Goal: Task Accomplishment & Management: Manage account settings

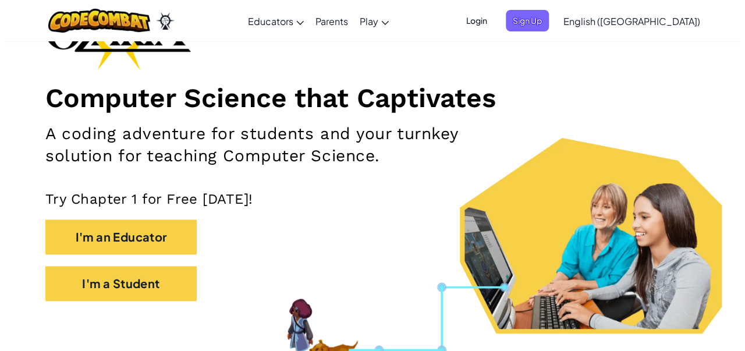
scroll to position [116, 0]
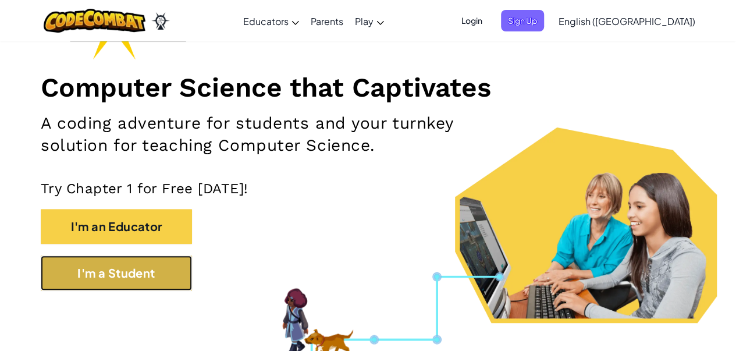
click at [143, 278] on button "I'm a Student" at bounding box center [116, 272] width 151 height 35
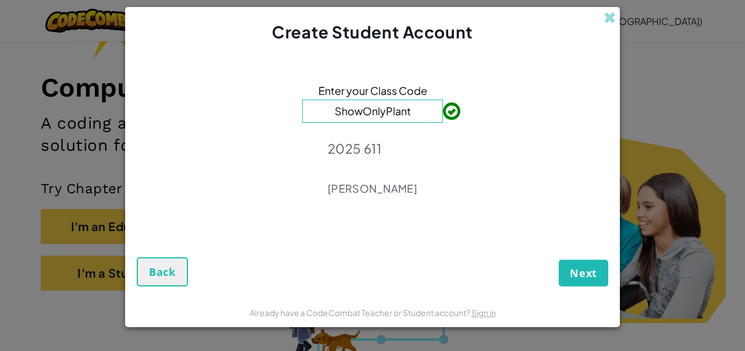
type input "ShowOnlyPlant"
click at [590, 277] on span "Next" at bounding box center [582, 273] width 27 height 14
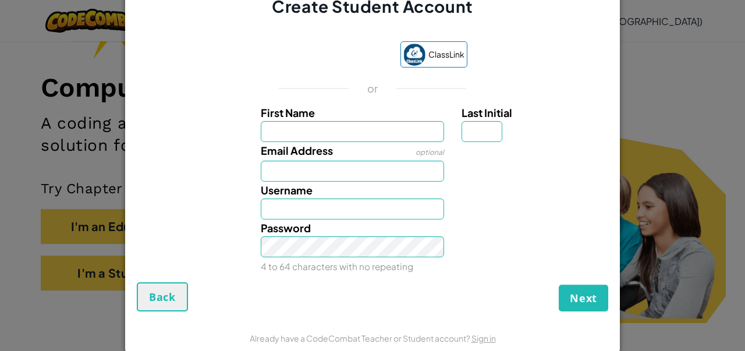
click at [354, 133] on input "First Name" at bounding box center [353, 131] width 184 height 21
type input "V"
type input "[PERSON_NAME]"
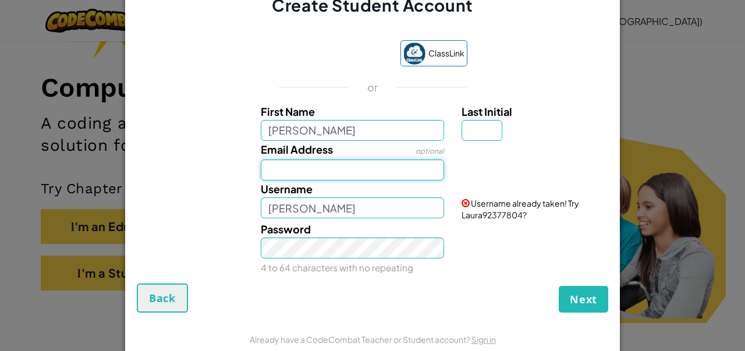
click at [348, 168] on input "Email Address" at bounding box center [353, 169] width 184 height 21
type input "[EMAIL_ADDRESS][DOMAIN_NAME]"
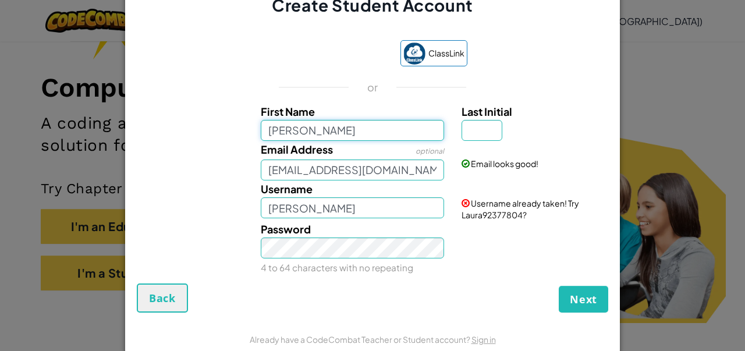
click at [380, 137] on input "[PERSON_NAME]" at bounding box center [353, 130] width 184 height 21
click at [333, 216] on input "[PERSON_NAME]" at bounding box center [353, 207] width 184 height 21
drag, startPoint x: 334, startPoint y: 211, endPoint x: 222, endPoint y: 219, distance: 112.5
click at [222, 219] on div "Username Laura Username already taken! Try Laura92377804?" at bounding box center [372, 200] width 483 height 40
type input "r0bb_lee"
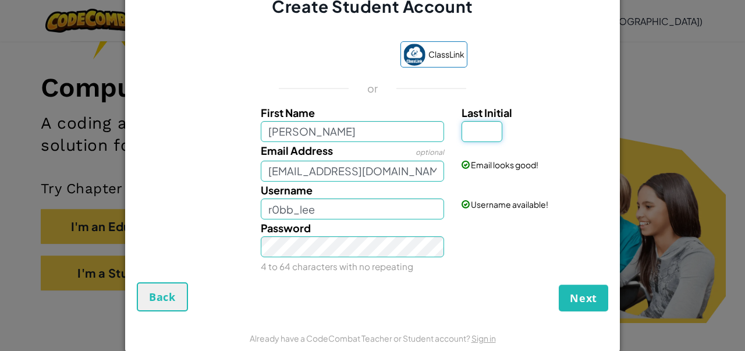
click at [484, 132] on input "Last Initial" at bounding box center [481, 131] width 41 height 21
type input "V"
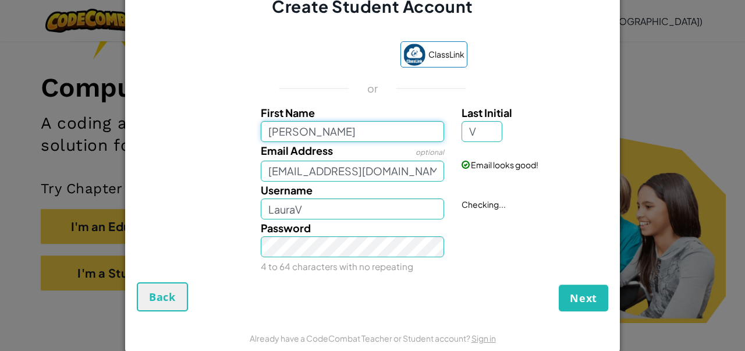
click at [396, 134] on input "[PERSON_NAME]" at bounding box center [353, 131] width 184 height 21
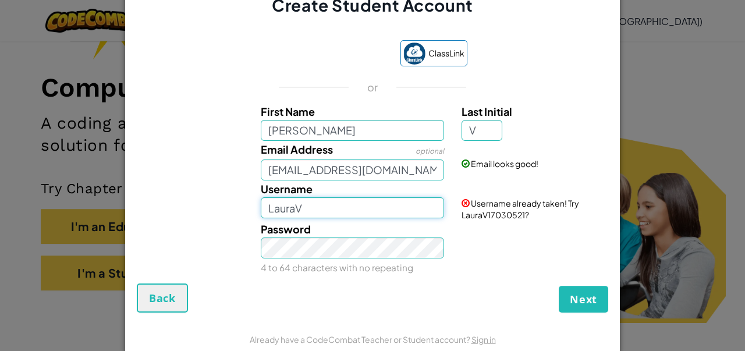
click at [333, 209] on input "LauraV" at bounding box center [353, 207] width 184 height 21
type input "L"
type input "r0bb_lee"
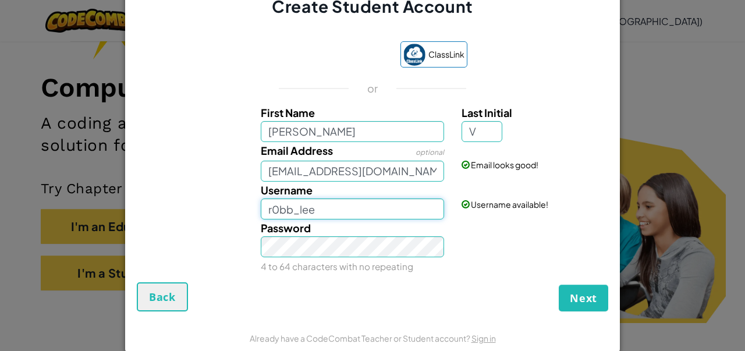
click at [382, 210] on input "r0bb_lee" at bounding box center [353, 208] width 184 height 21
click at [359, 147] on div "Email Address optional AL07170400@tecmilenio.mx" at bounding box center [352, 162] width 201 height 40
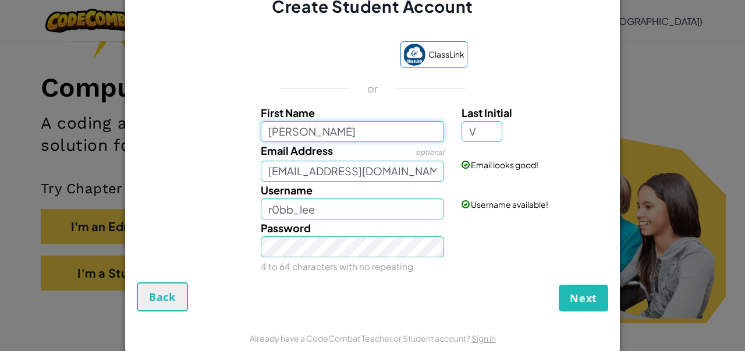
click at [361, 141] on input "[PERSON_NAME]" at bounding box center [353, 131] width 184 height 21
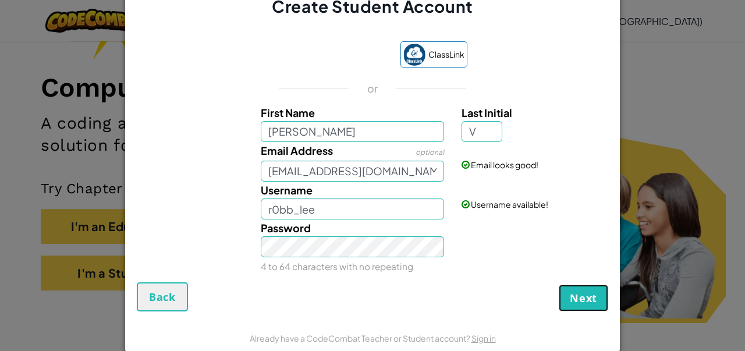
click at [570, 296] on span "Next" at bounding box center [582, 298] width 27 height 14
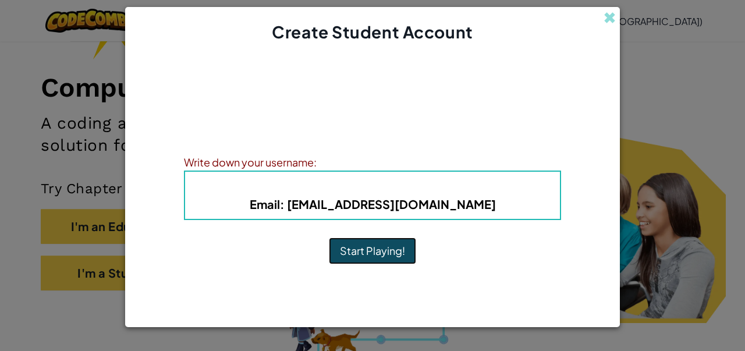
click at [368, 247] on button "Start Playing!" at bounding box center [372, 250] width 87 height 27
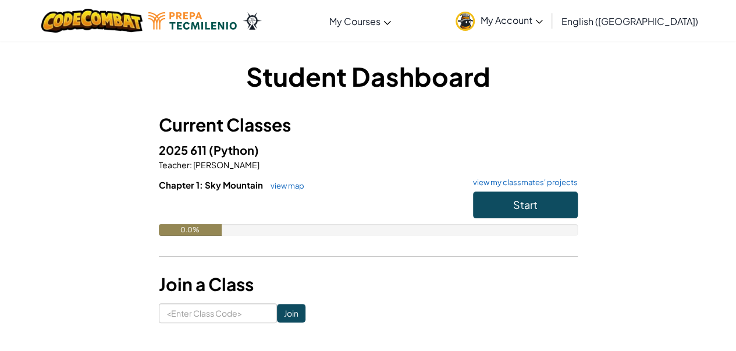
click at [543, 24] on span "My Account" at bounding box center [511, 20] width 62 height 12
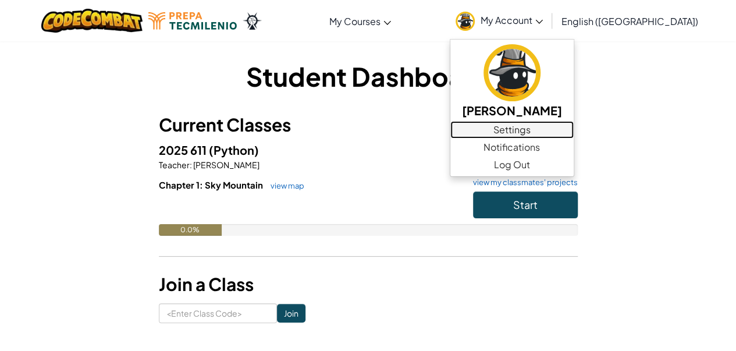
click at [561, 129] on link "Settings" at bounding box center [511, 129] width 123 height 17
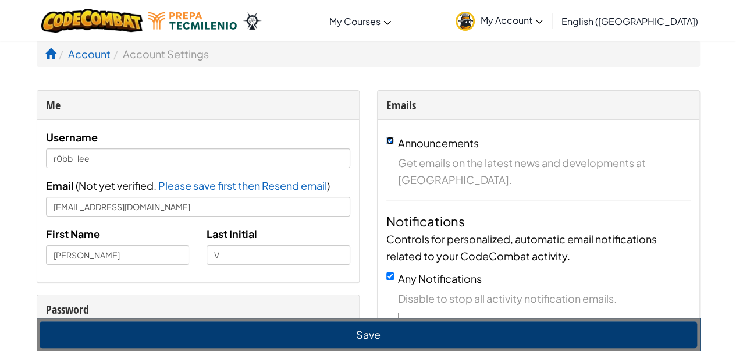
click at [390, 140] on input "Announcements" at bounding box center [390, 141] width 8 height 8
checkbox input "false"
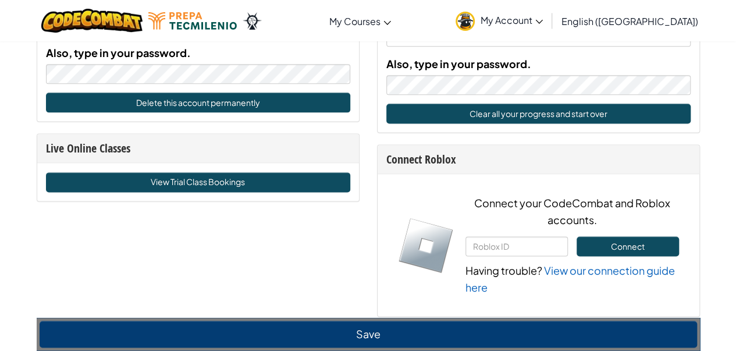
scroll to position [756, 0]
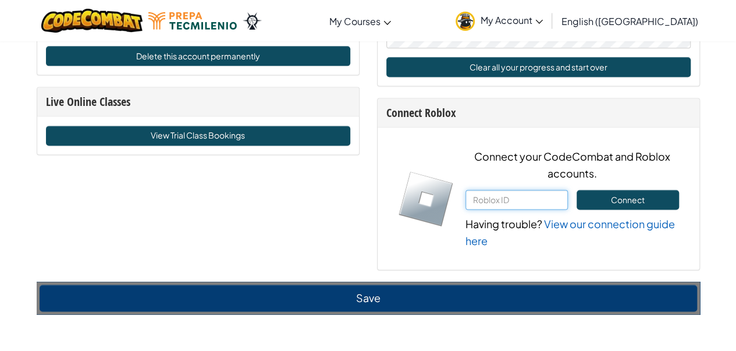
click at [512, 201] on input "text" at bounding box center [516, 200] width 102 height 20
click at [549, 26] on link "My Account" at bounding box center [499, 20] width 99 height 37
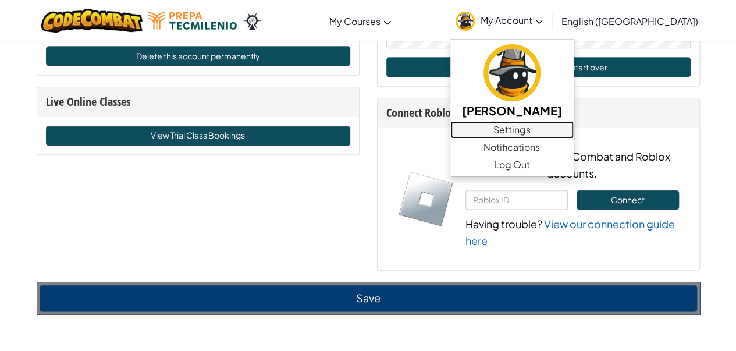
click at [555, 127] on link "Settings" at bounding box center [511, 129] width 123 height 17
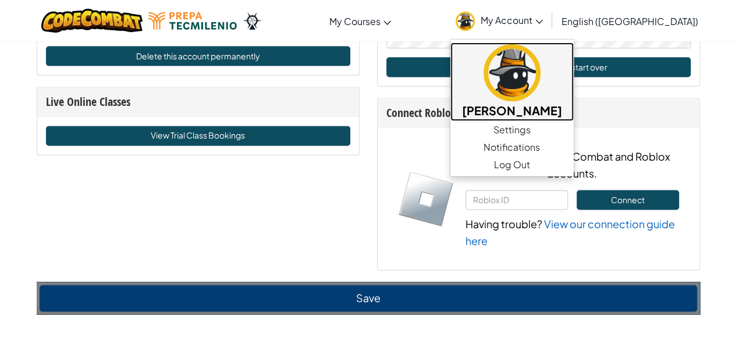
click at [540, 80] on img at bounding box center [511, 72] width 57 height 57
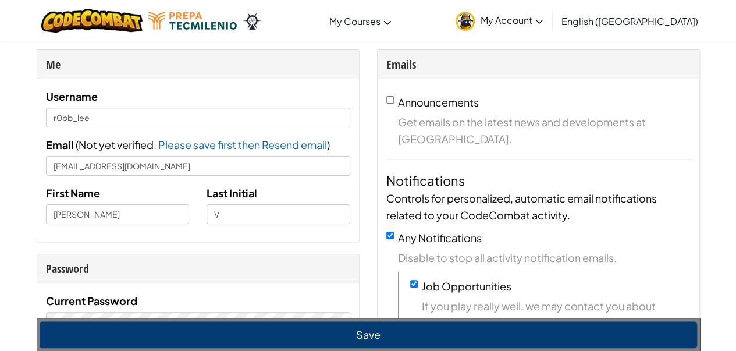
scroll to position [0, 0]
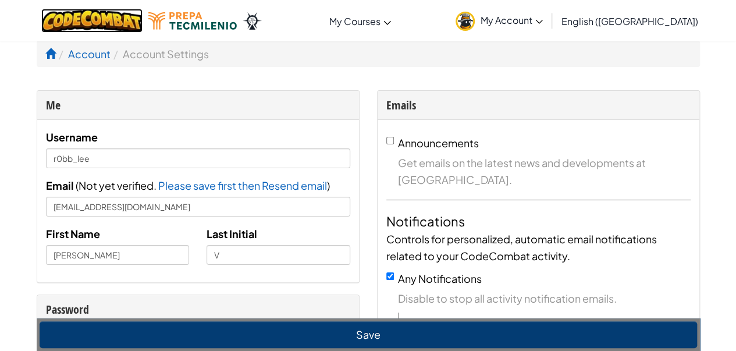
click at [140, 23] on img at bounding box center [92, 21] width 102 height 24
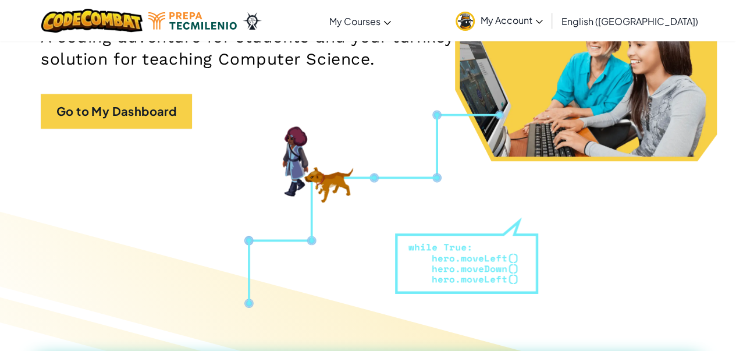
scroll to position [233, 0]
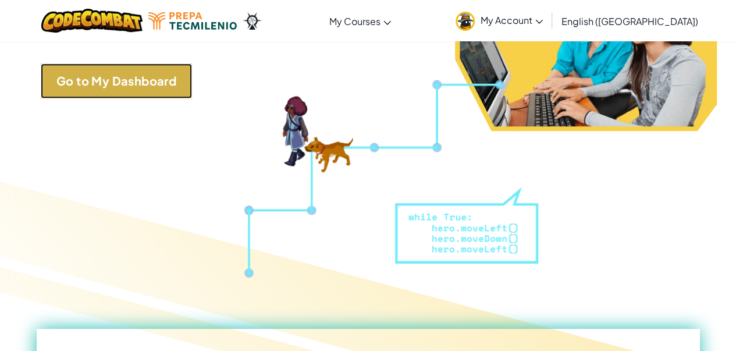
click at [135, 81] on link "Go to My Dashboard" at bounding box center [116, 80] width 151 height 35
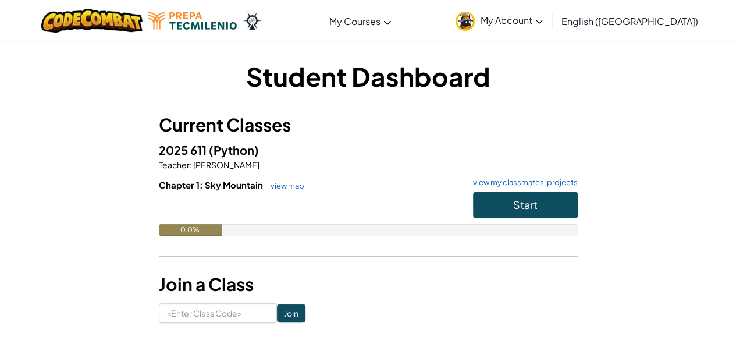
click at [549, 27] on link "My Account" at bounding box center [499, 20] width 99 height 37
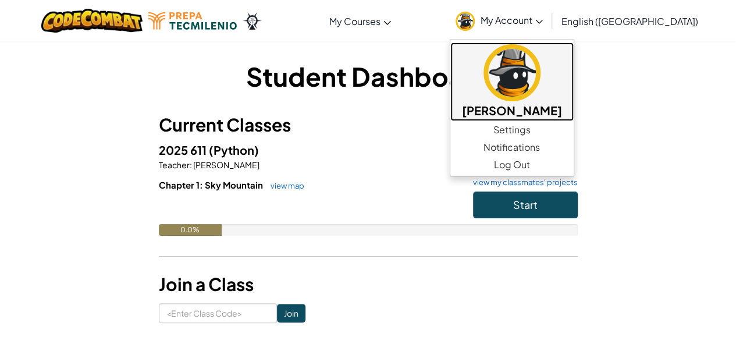
click at [540, 84] on img at bounding box center [511, 72] width 57 height 57
